Goal: Task Accomplishment & Management: Manage account settings

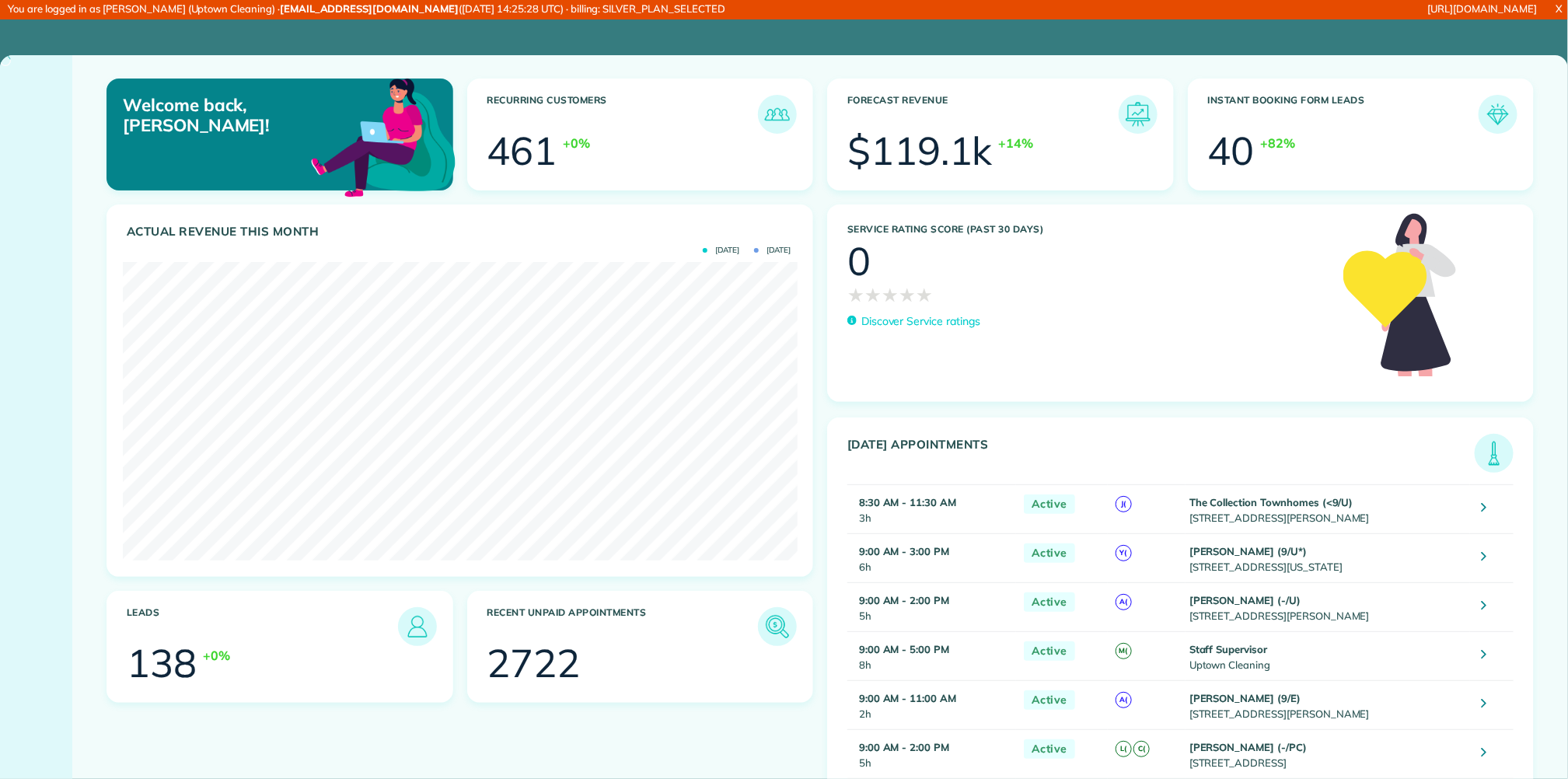
scroll to position [300, 674]
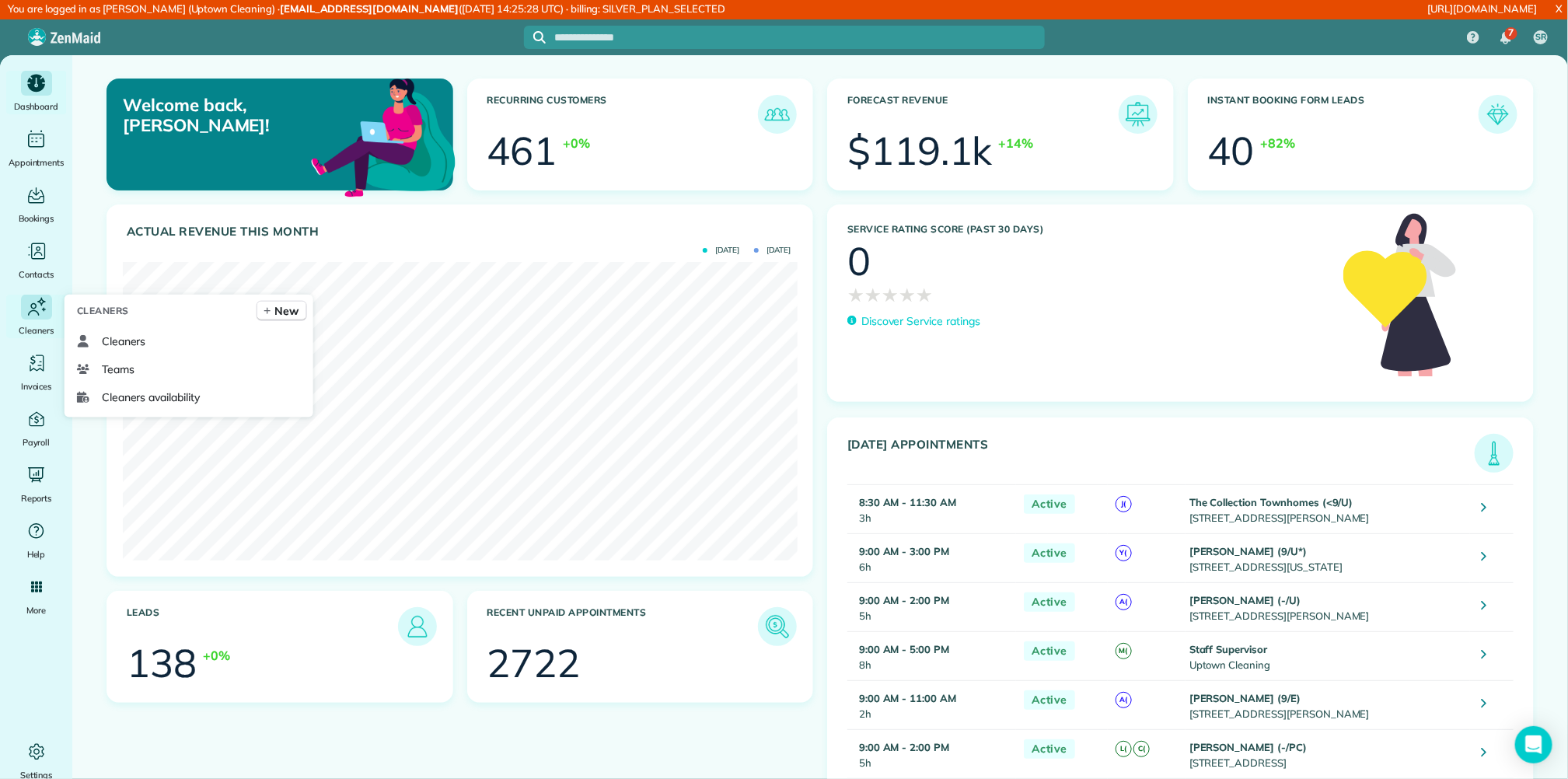
click at [38, 309] on icon "Main" at bounding box center [36, 306] width 24 height 25
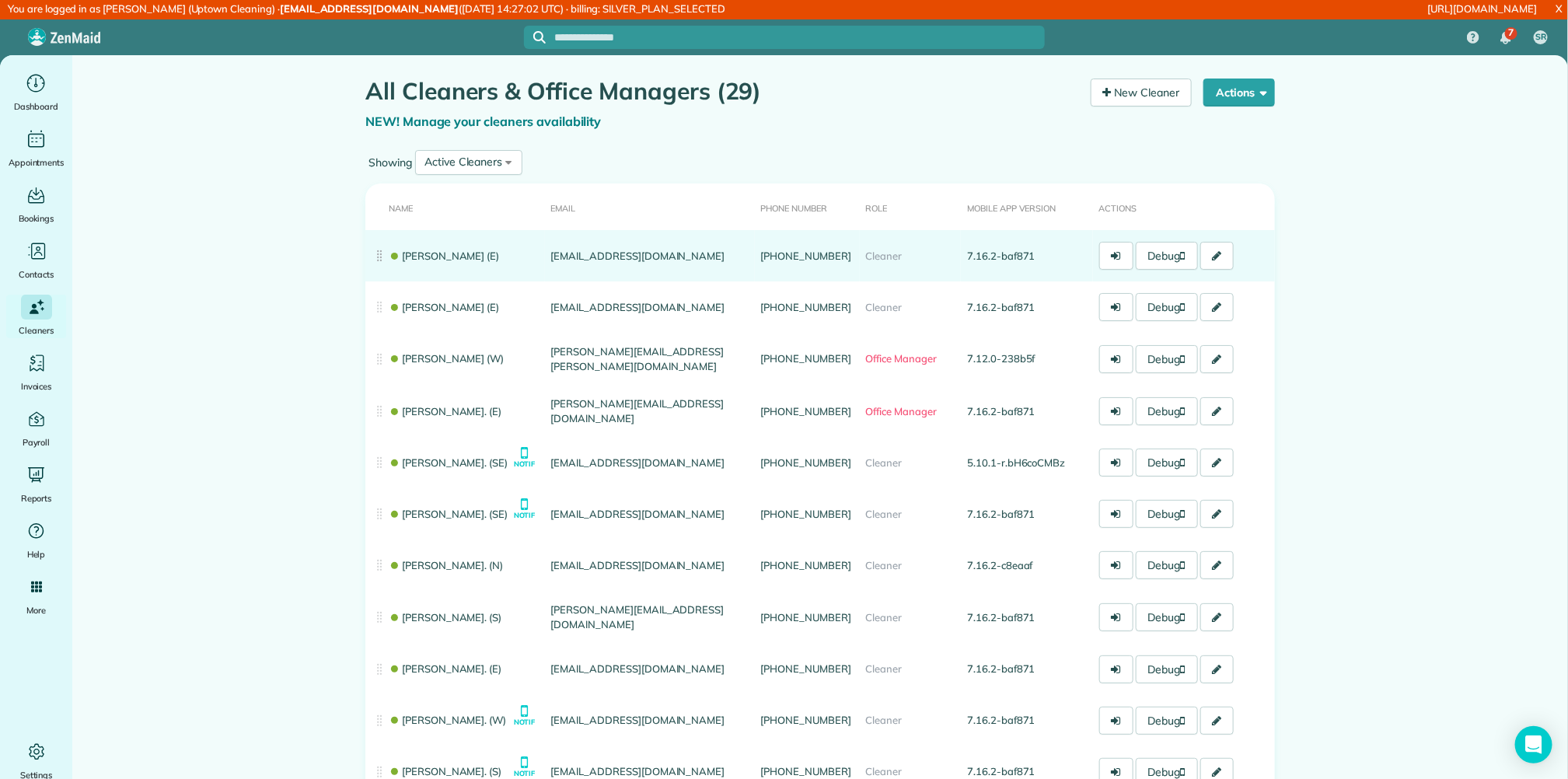
click at [444, 251] on link "[PERSON_NAME] (E)" at bounding box center [444, 256] width 111 height 13
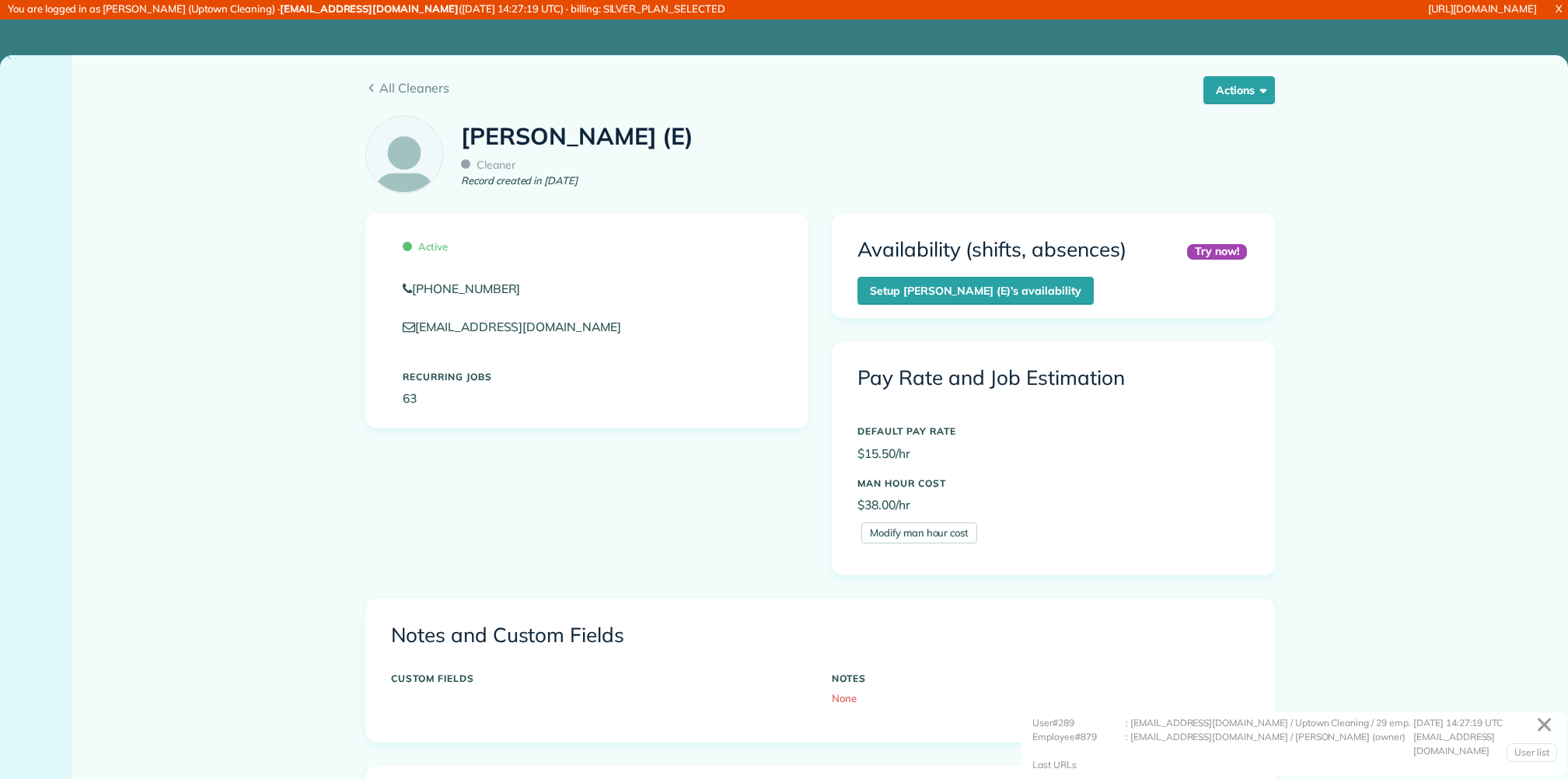
click at [444, 251] on span "Active" at bounding box center [425, 246] width 45 height 13
